Goal: Navigation & Orientation: Find specific page/section

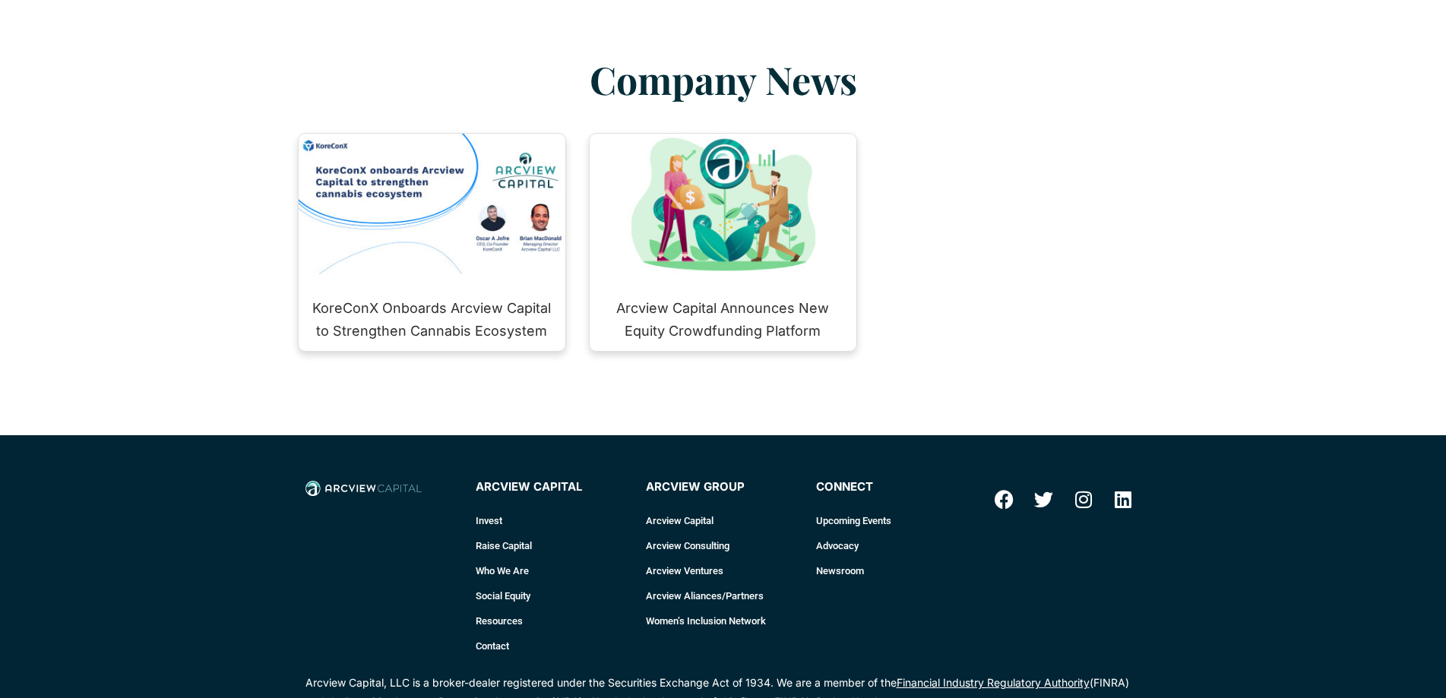
scroll to position [2146, 0]
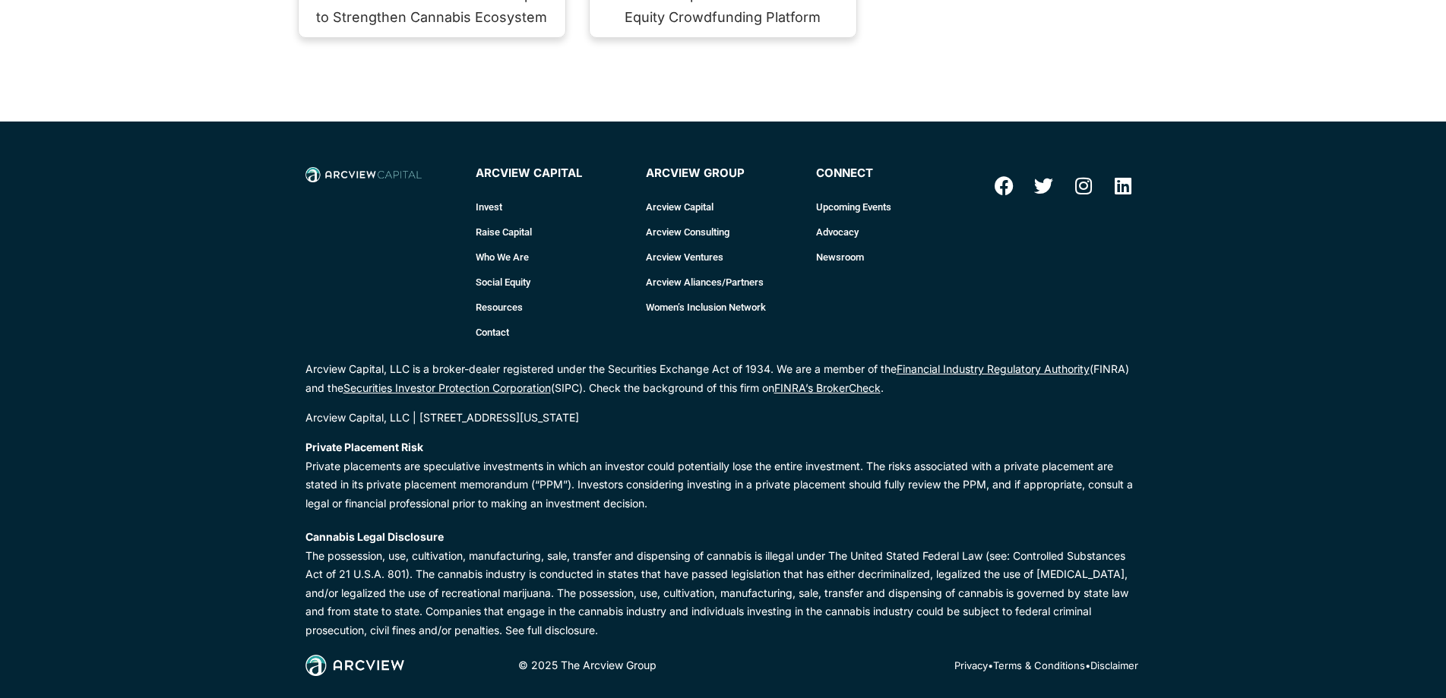
click at [492, 245] on link "Who We Are" at bounding box center [553, 257] width 155 height 25
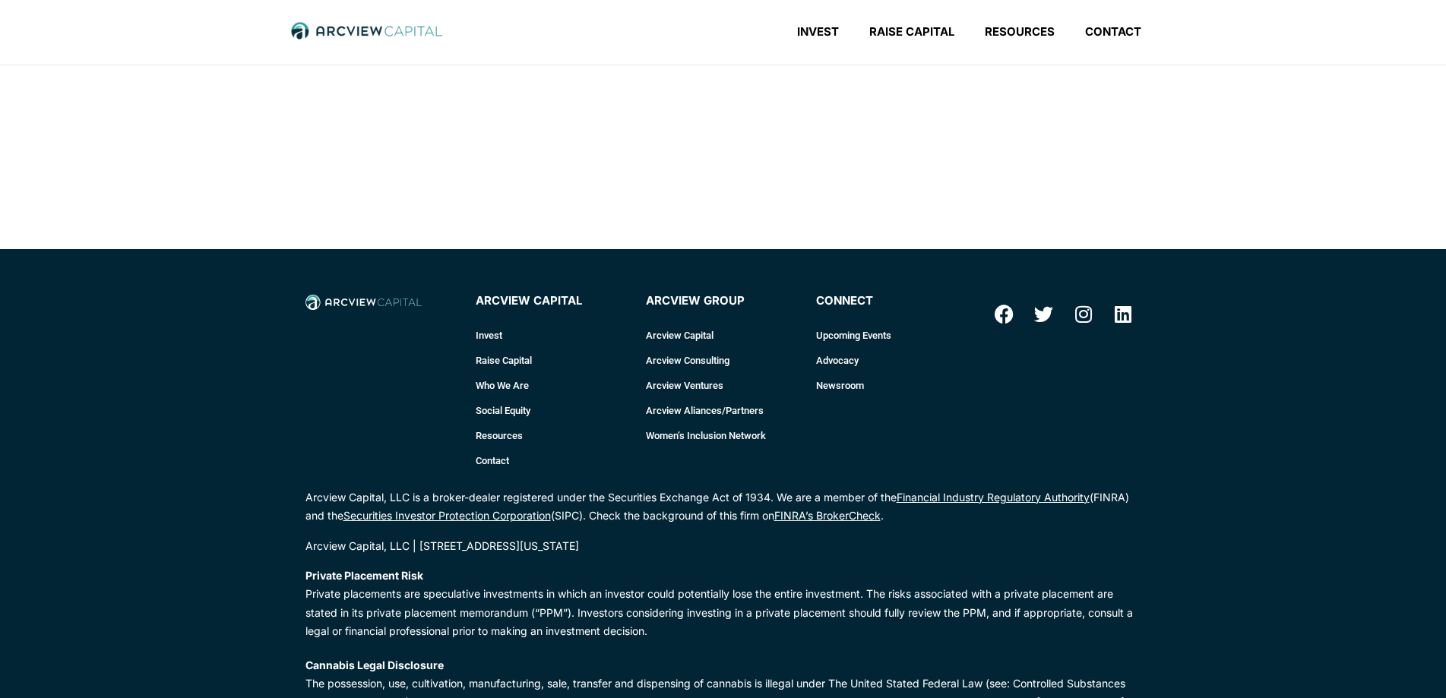
click at [501, 384] on link "Who We Are" at bounding box center [553, 385] width 155 height 25
click at [1016, 33] on link "Resources" at bounding box center [1019, 31] width 100 height 15
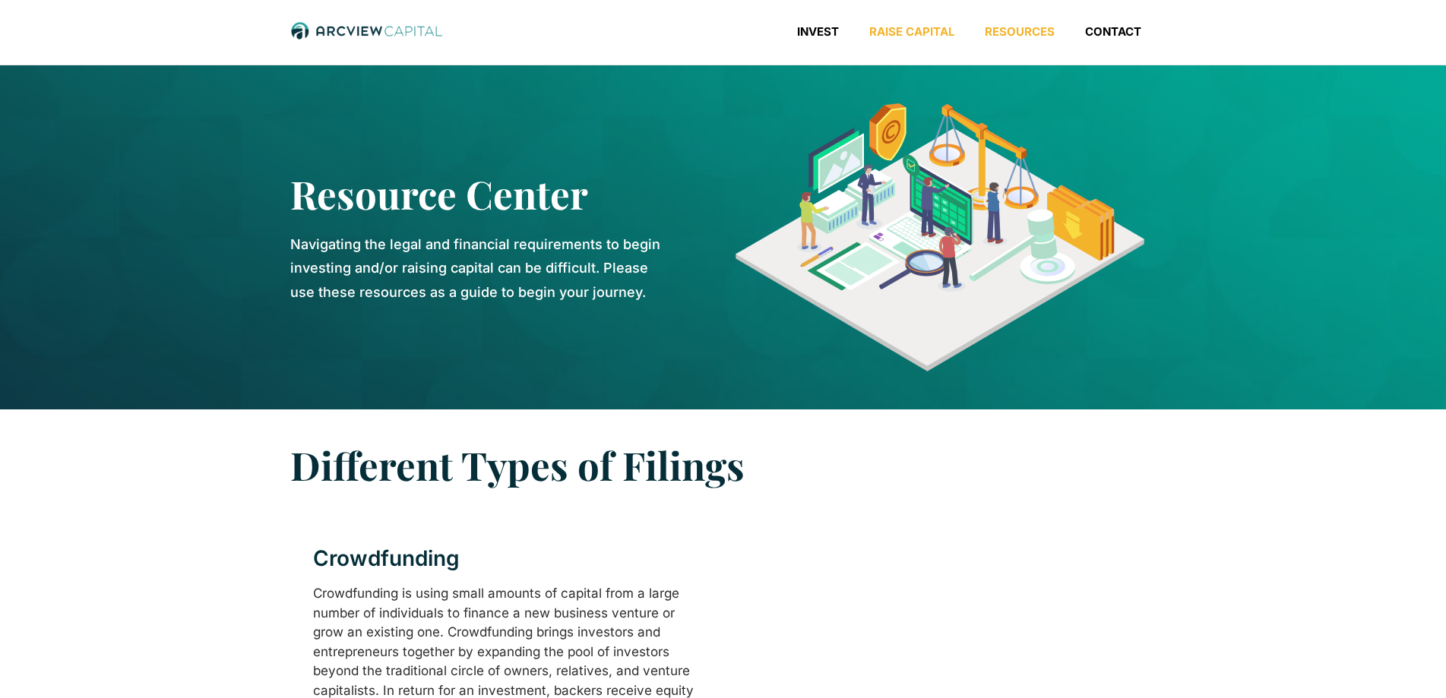
click at [938, 32] on link "Raise Capital" at bounding box center [911, 31] width 115 height 15
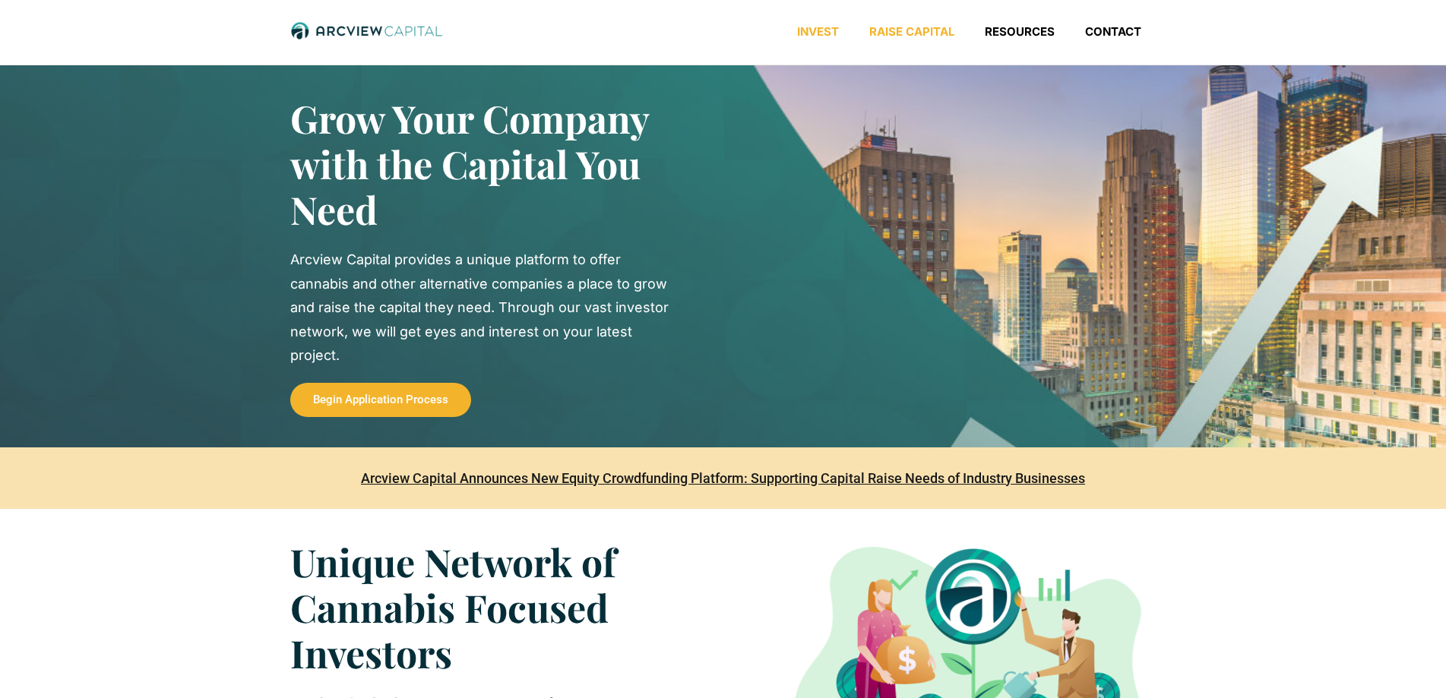
click at [813, 31] on link "Invest" at bounding box center [818, 31] width 72 height 15
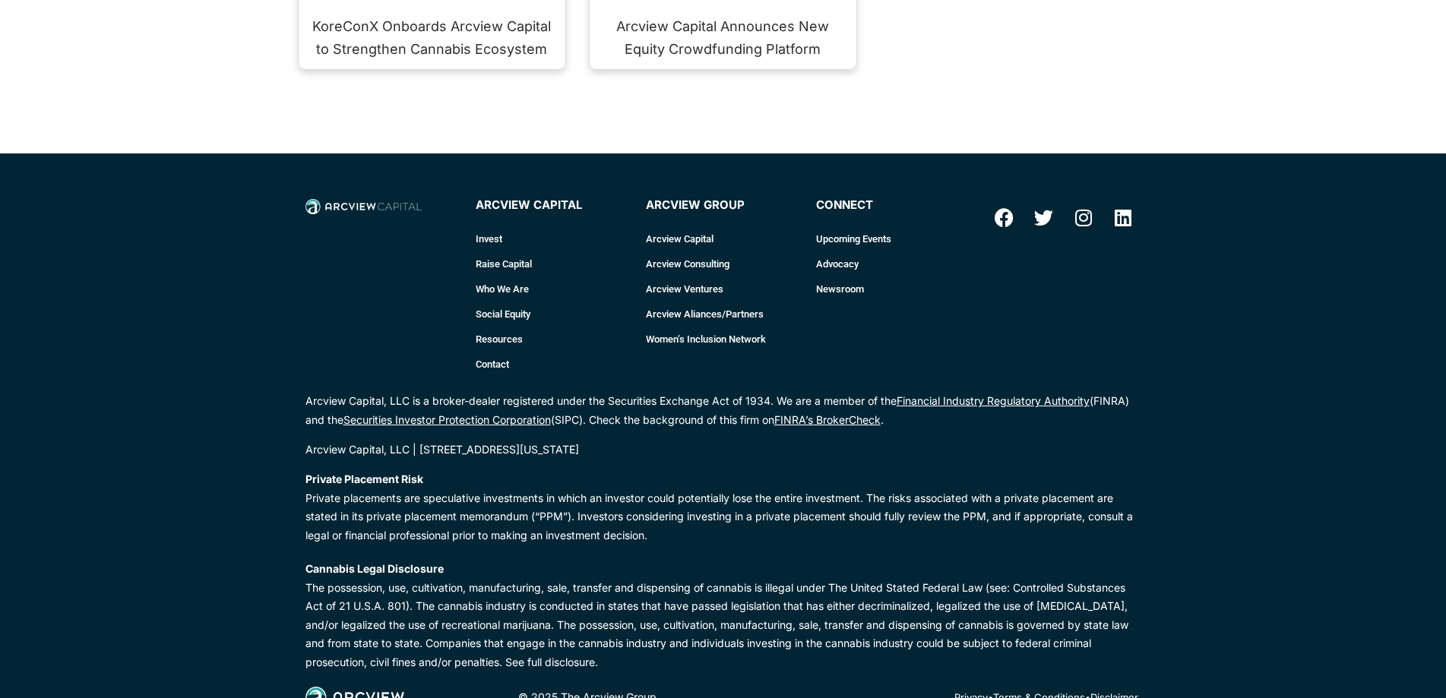
scroll to position [2146, 0]
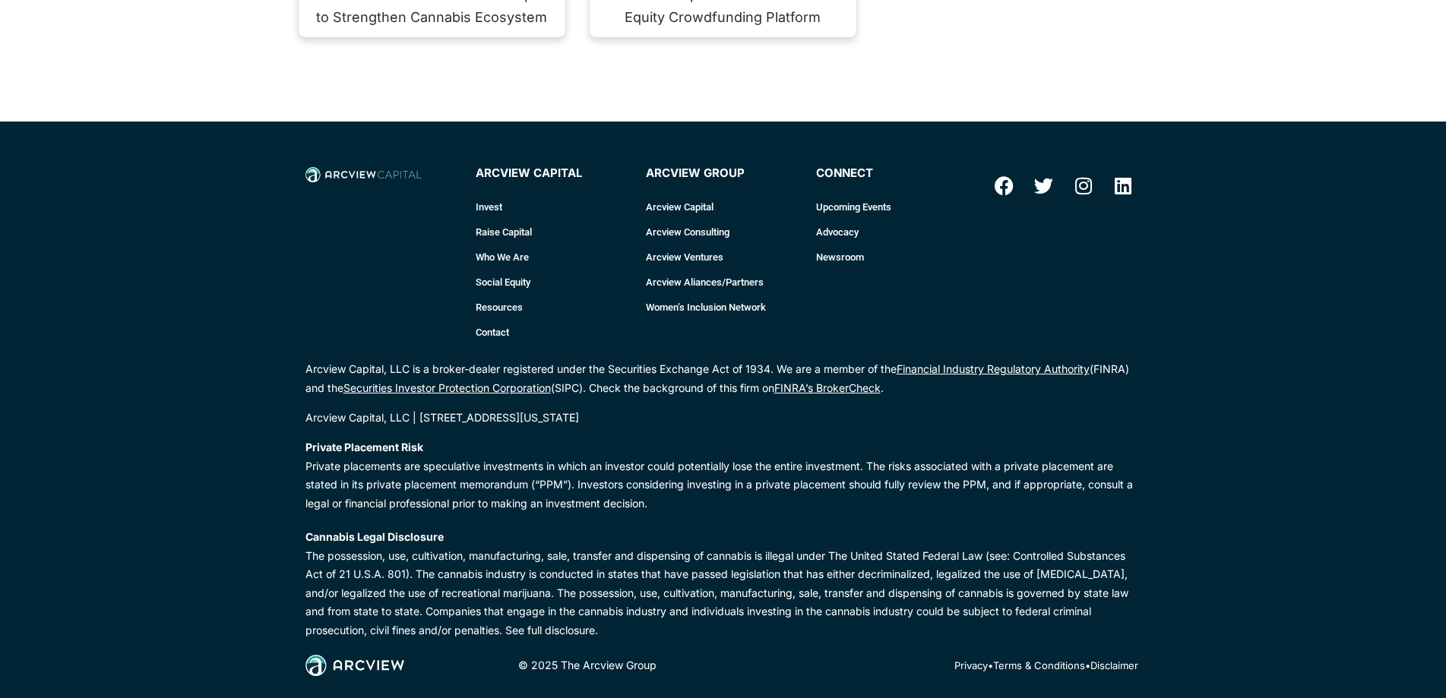
click at [512, 245] on link "Who We Are" at bounding box center [553, 257] width 155 height 25
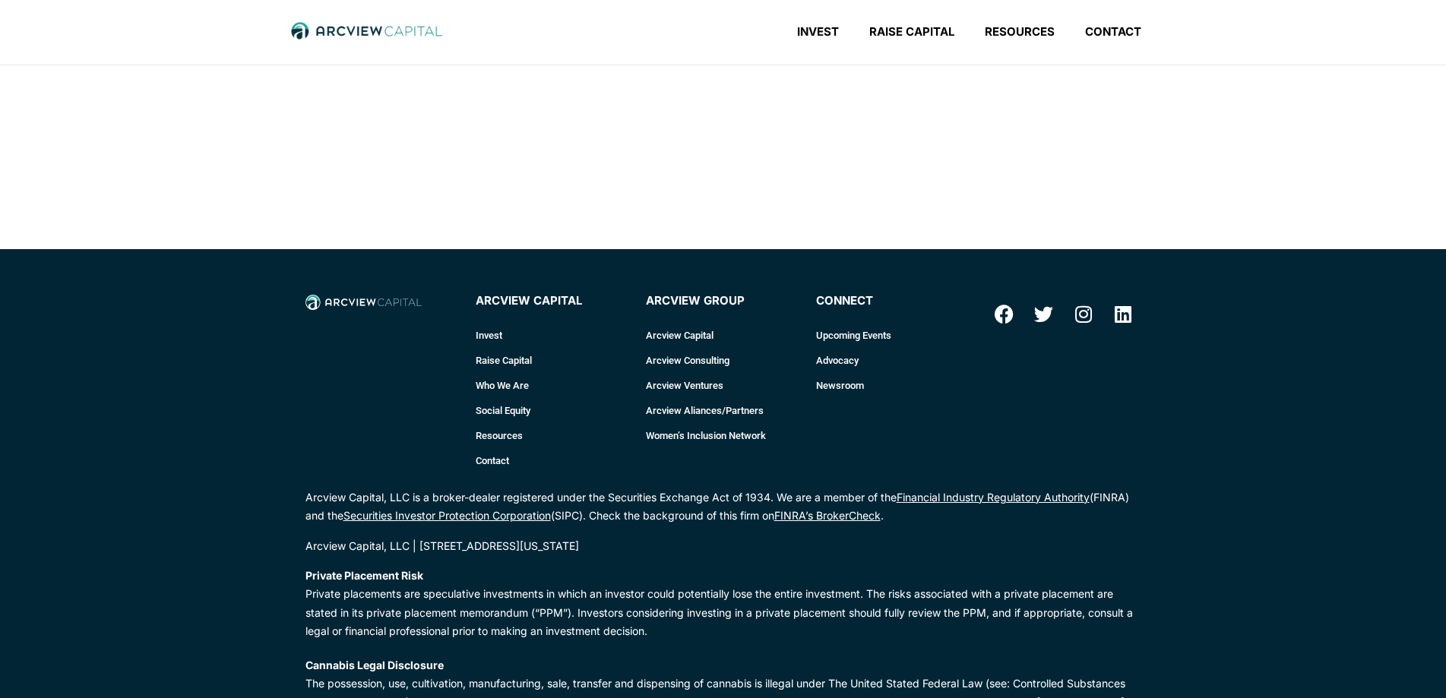
click at [706, 382] on link "Arcview Ventures" at bounding box center [723, 385] width 155 height 25
